Goal: Task Accomplishment & Management: Use online tool/utility

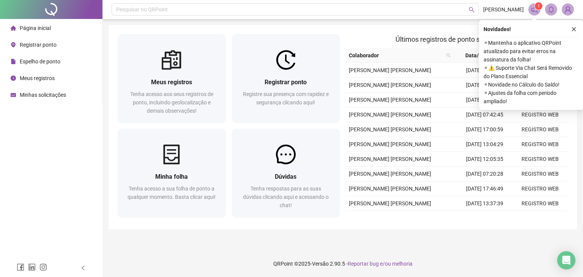
click at [39, 44] on span "Registrar ponto" at bounding box center [38, 45] width 37 height 6
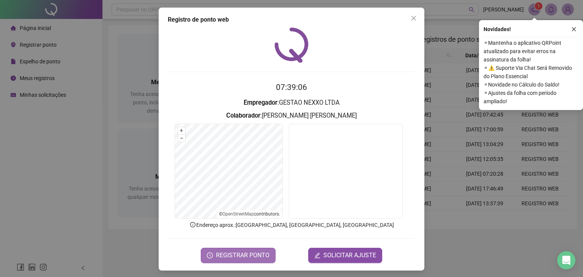
click at [238, 255] on span "REGISTRAR PONTO" at bounding box center [242, 255] width 53 height 9
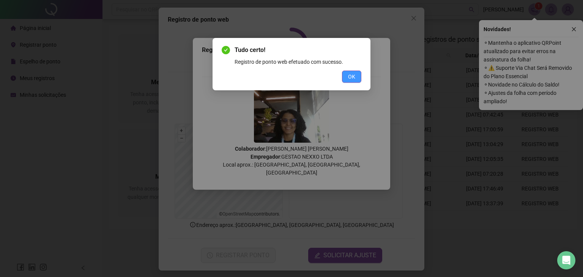
drag, startPoint x: 349, startPoint y: 78, endPoint x: 356, endPoint y: 80, distance: 7.1
click at [349, 77] on span "OK" at bounding box center [351, 76] width 7 height 8
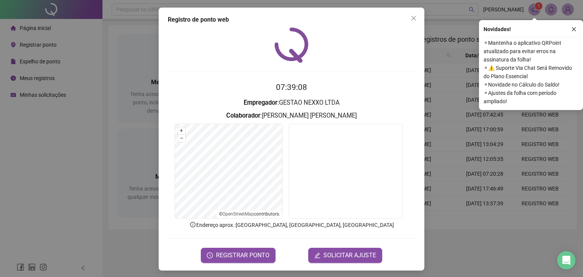
drag, startPoint x: 411, startPoint y: 19, endPoint x: 473, endPoint y: 21, distance: 62.2
click at [414, 19] on span "Close" at bounding box center [413, 18] width 12 height 6
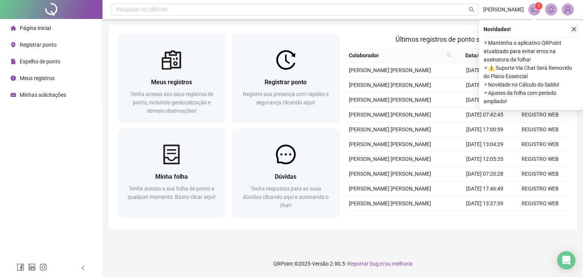
click at [575, 28] on icon "close" at bounding box center [573, 29] width 5 height 5
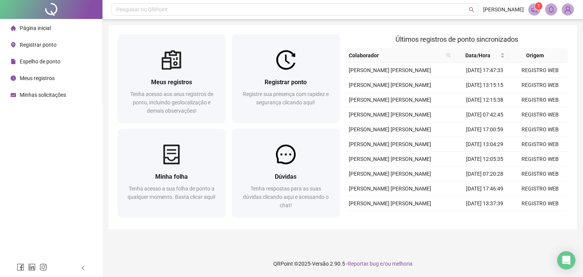
click at [25, 63] on span "Espelho de ponto" at bounding box center [40, 61] width 41 height 6
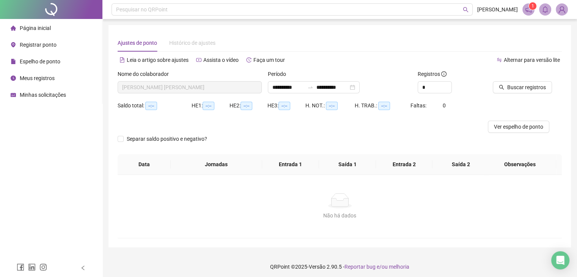
type input "**********"
click at [504, 88] on button "Buscar registros" at bounding box center [522, 87] width 59 height 12
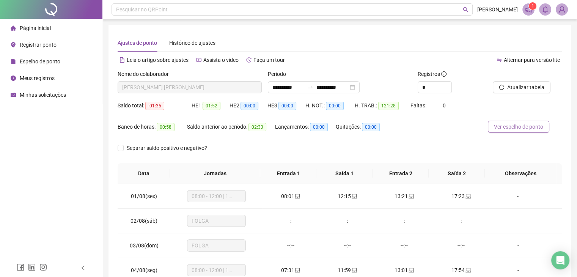
click at [497, 129] on span "Ver espelho de ponto" at bounding box center [518, 127] width 49 height 8
click at [39, 30] on span "Página inicial" at bounding box center [35, 28] width 31 height 6
